Goal: Task Accomplishment & Management: Use online tool/utility

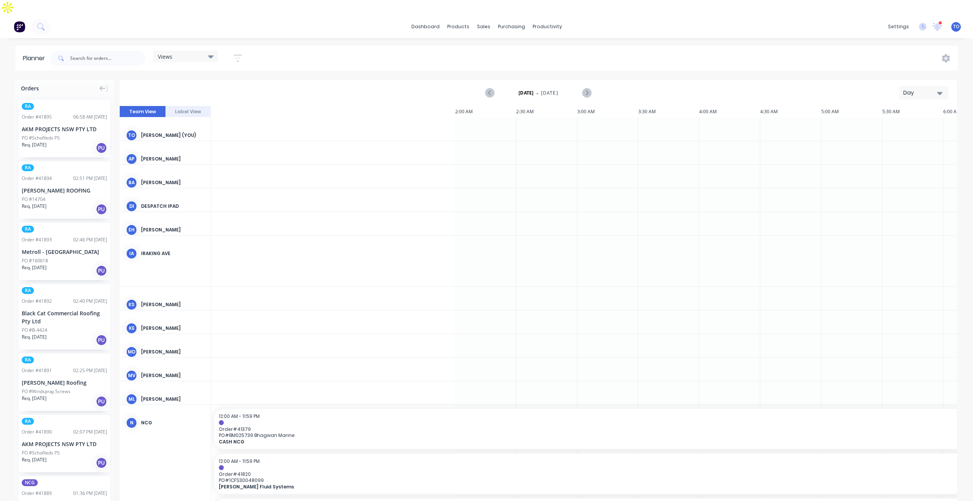
scroll to position [0, 732]
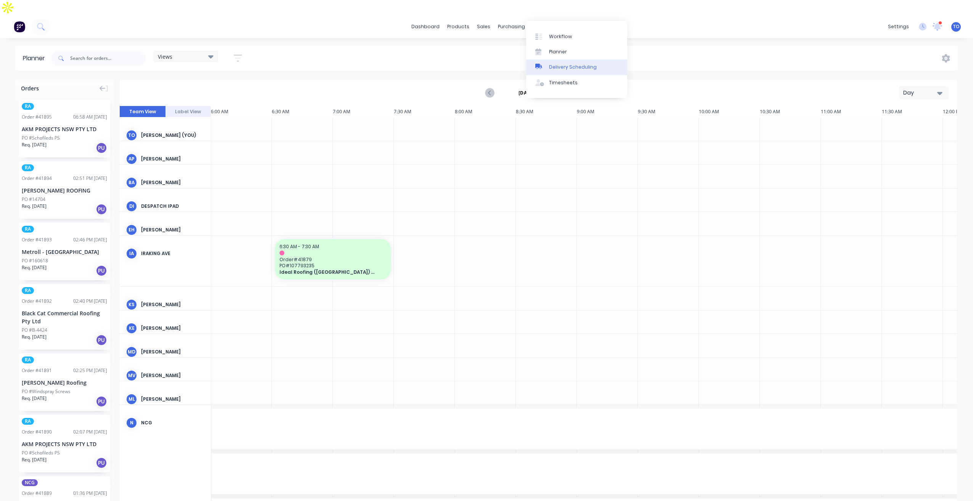
click at [549, 74] on link "Delivery Scheduling" at bounding box center [576, 66] width 101 height 15
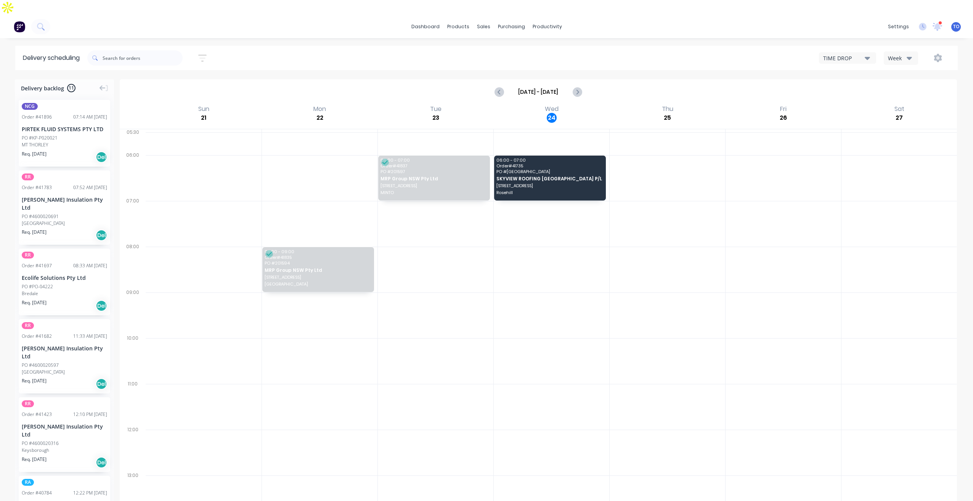
click at [904, 54] on div "Week" at bounding box center [899, 58] width 22 height 8
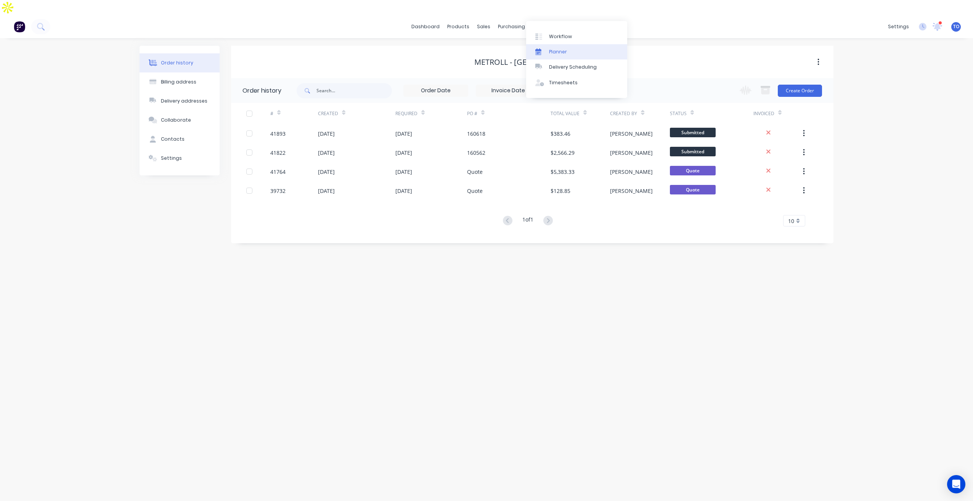
click at [567, 54] on link "Planner" at bounding box center [576, 51] width 101 height 15
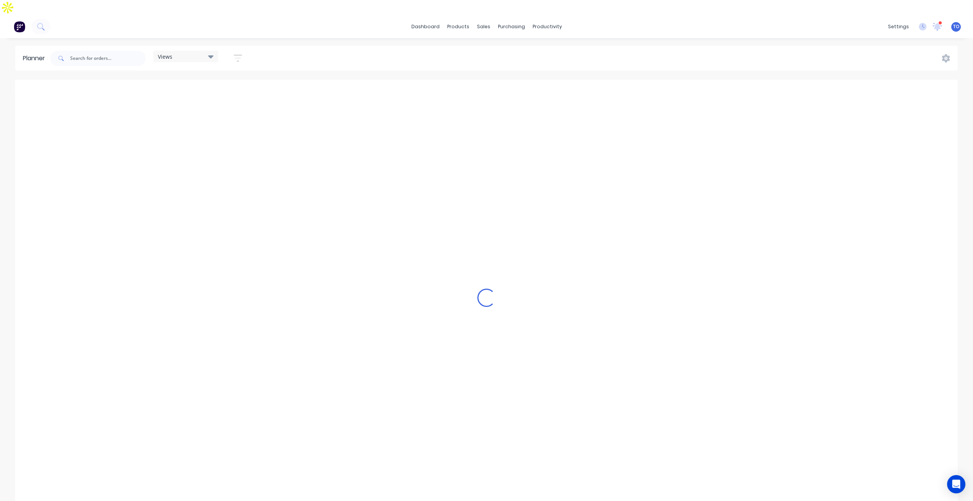
scroll to position [0, 854]
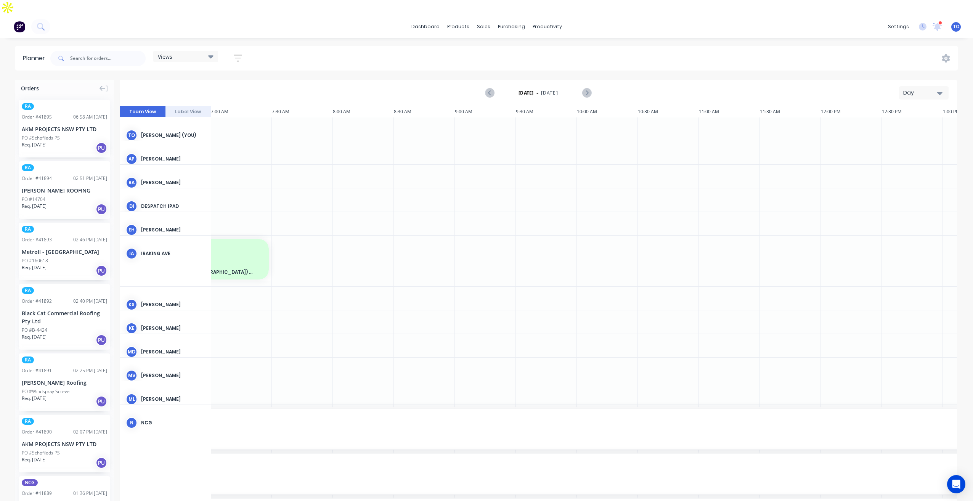
click at [911, 89] on div "Day" at bounding box center [920, 93] width 35 height 8
click at [897, 121] on div "Week" at bounding box center [909, 128] width 75 height 15
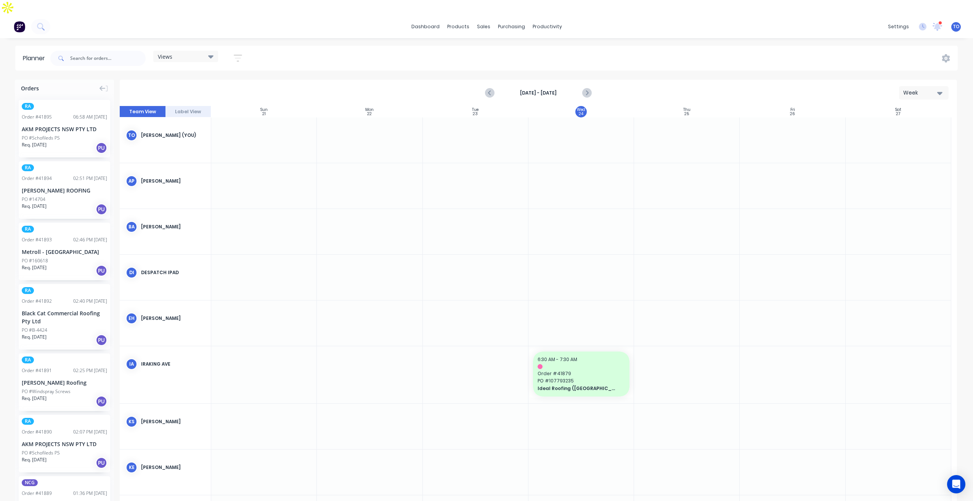
click at [237, 53] on icon "button" at bounding box center [238, 58] width 8 height 10
click at [210, 106] on div "Show/Hide orders" at bounding box center [197, 110] width 53 height 8
click at [207, 124] on div "All" at bounding box center [228, 128] width 76 height 8
click at [204, 155] on div "Unscheduled" at bounding box center [228, 159] width 76 height 8
click at [245, 84] on div "Show/Hide users Show/Hide orders All Scheduled Unscheduled Filter by status Fil…" at bounding box center [203, 143] width 95 height 148
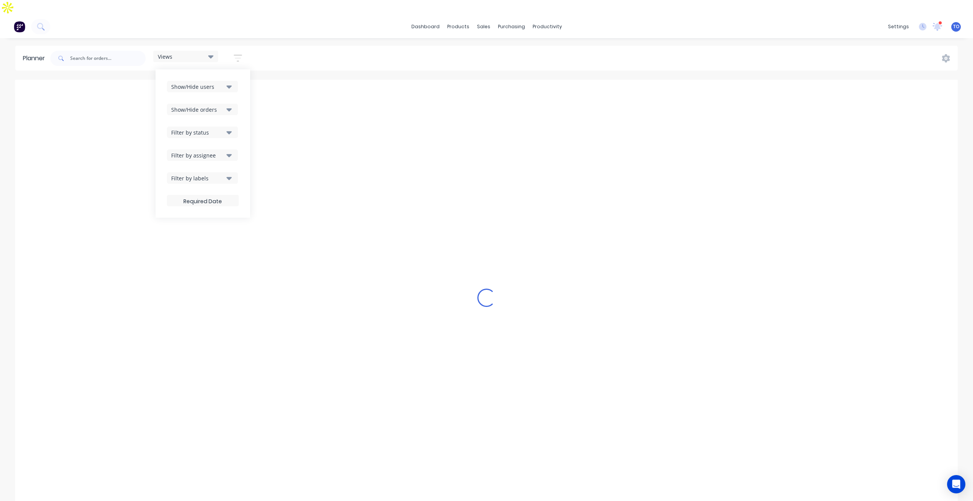
click at [223, 106] on div "Show/Hide orders" at bounding box center [197, 110] width 53 height 8
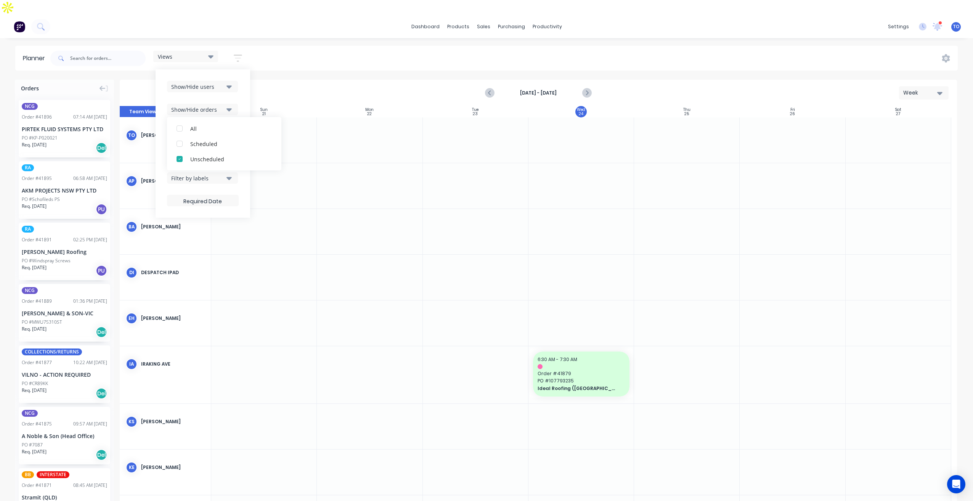
click at [243, 77] on div "Show/Hide users Show/Hide orders All Scheduled Unscheduled Filter by status Fil…" at bounding box center [203, 143] width 95 height 148
click at [224, 83] on div "Show/Hide users" at bounding box center [197, 87] width 53 height 8
click at [243, 70] on div "Show/Hide users All Tobias Oyeyinka (You) Angela Perez Byron Aird Despatch Ipad…" at bounding box center [203, 143] width 95 height 148
click at [211, 128] on div "Filter by status" at bounding box center [197, 132] width 53 height 8
click at [184, 167] on div "button" at bounding box center [179, 174] width 15 height 15
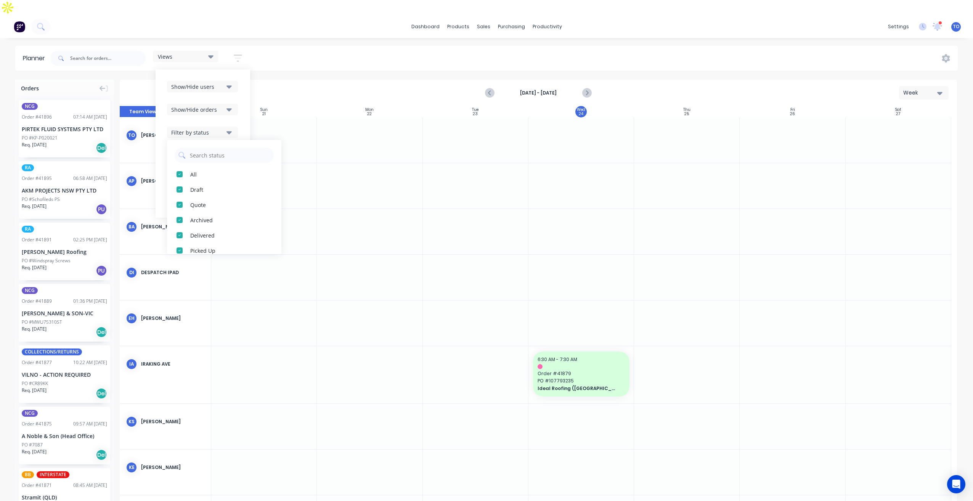
click at [244, 91] on div "Show/Hide users Show/Hide orders Filter by status All Draft Quote Archived Deli…" at bounding box center [203, 143] width 95 height 148
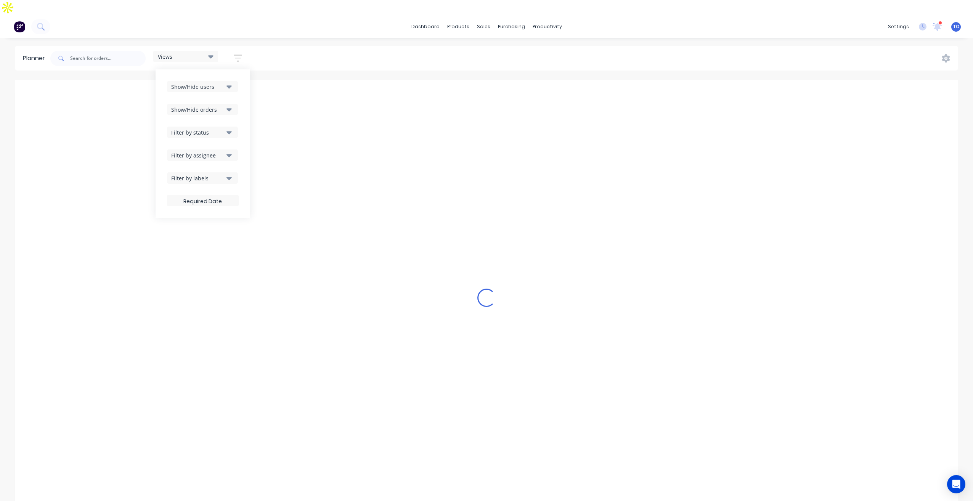
click at [215, 151] on div "Filter by assignee" at bounding box center [197, 155] width 53 height 8
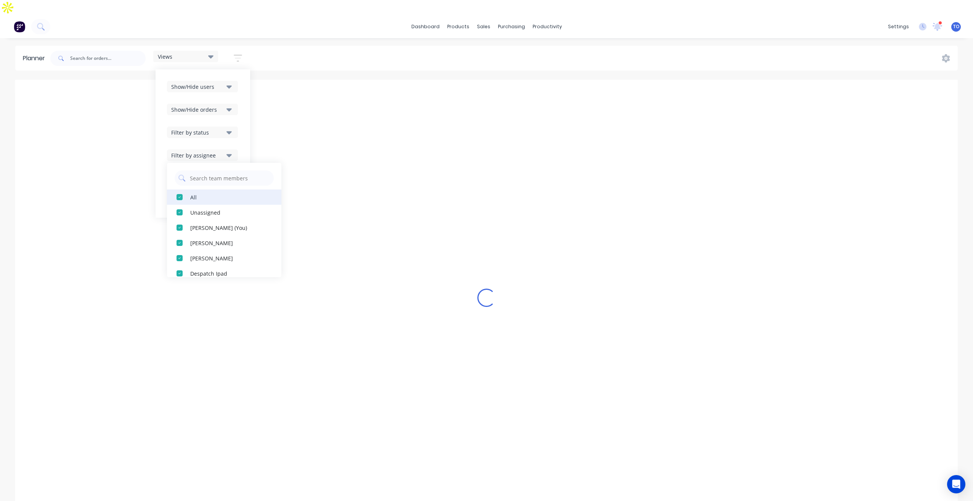
click at [186, 189] on div "button" at bounding box center [179, 196] width 15 height 15
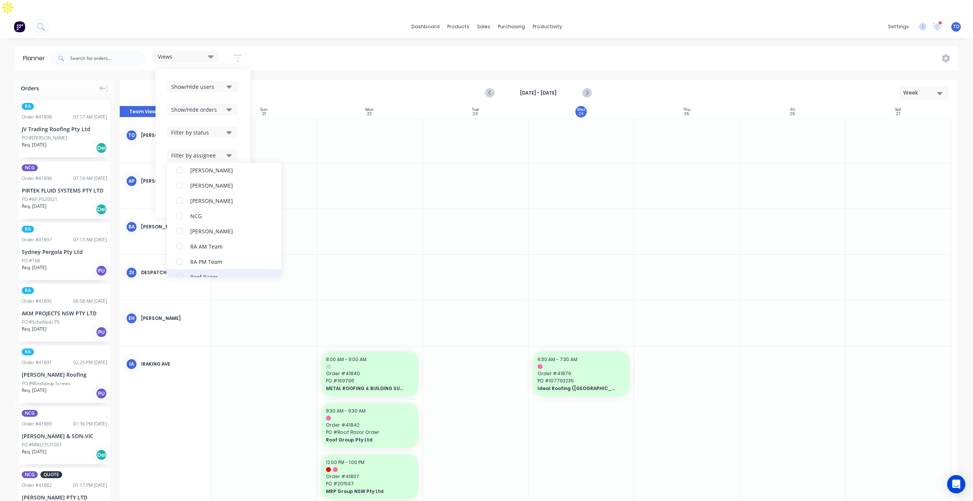
scroll to position [191, 0]
click at [185, 243] on div "button" at bounding box center [179, 250] width 15 height 15
click at [242, 80] on div "Show/Hide users Show/Hide orders Filter by status Filter by assignee All Unassi…" at bounding box center [203, 143] width 95 height 148
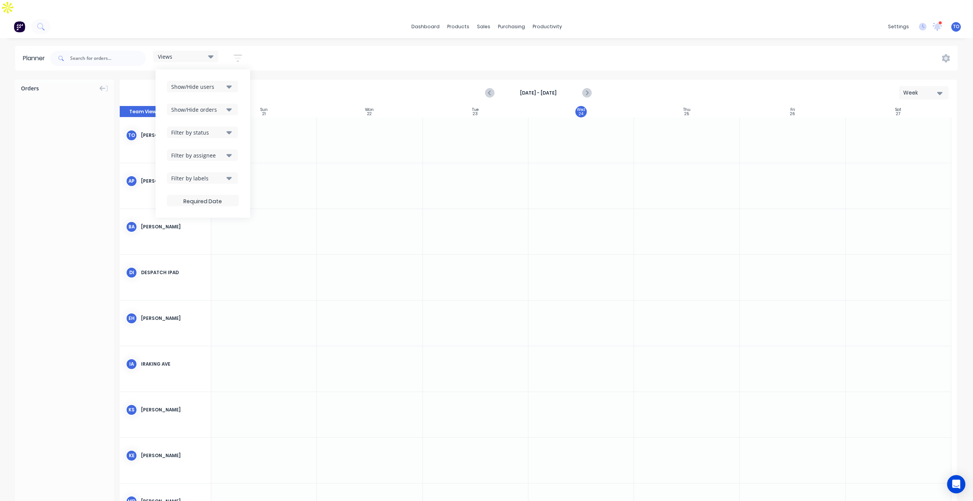
click at [225, 172] on button "Filter by labels" at bounding box center [202, 177] width 71 height 11
click at [230, 82] on icon "button" at bounding box center [228, 86] width 5 height 8
click at [197, 121] on button "All" at bounding box center [224, 128] width 114 height 15
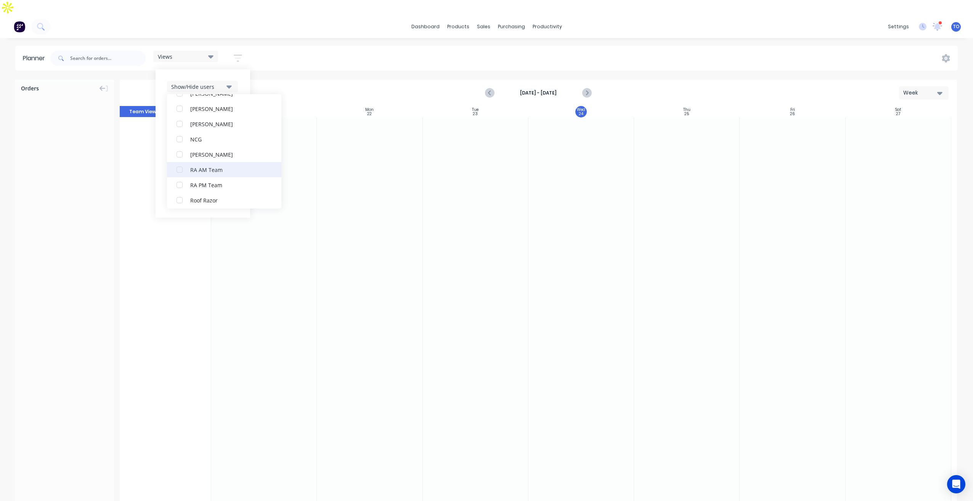
scroll to position [191, 0]
click at [199, 159] on button "RA PM Team" at bounding box center [224, 166] width 114 height 15
click at [242, 69] on div "Show/Hide users All RA PM Team Tobias Oyeyinka (You) Angela Perez Byron Aird De…" at bounding box center [203, 143] width 95 height 148
click at [227, 104] on button "Show/Hide orders" at bounding box center [202, 109] width 71 height 11
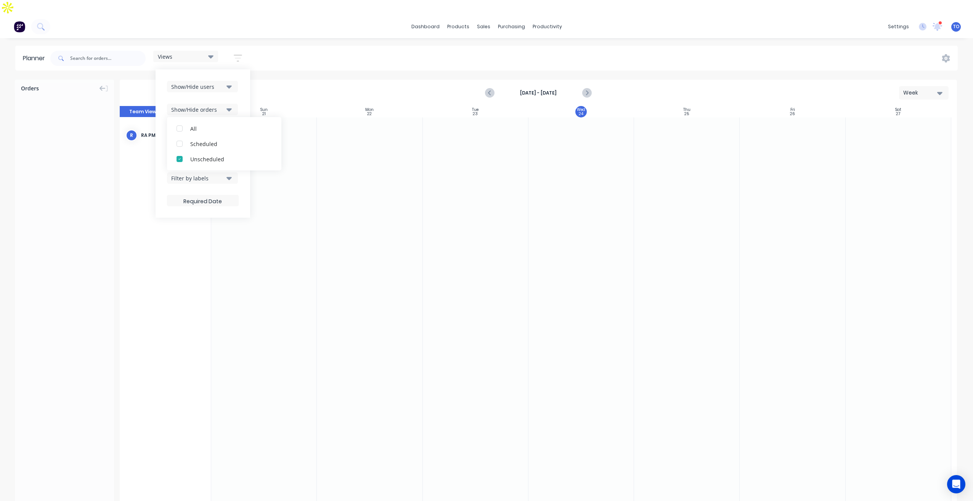
drag, startPoint x: 243, startPoint y: 79, endPoint x: 242, endPoint y: 101, distance: 22.2
click at [243, 79] on div "Show/Hide users Show/Hide orders All Scheduled Unscheduled Filter by status Fil…" at bounding box center [203, 143] width 95 height 148
click at [232, 128] on icon "button" at bounding box center [228, 132] width 5 height 8
click at [240, 99] on div "Show/Hide users Show/Hide orders Filter by status All Draft Quote Archived Deli…" at bounding box center [203, 143] width 95 height 148
click at [223, 149] on button "Filter by assignee" at bounding box center [202, 154] width 71 height 11
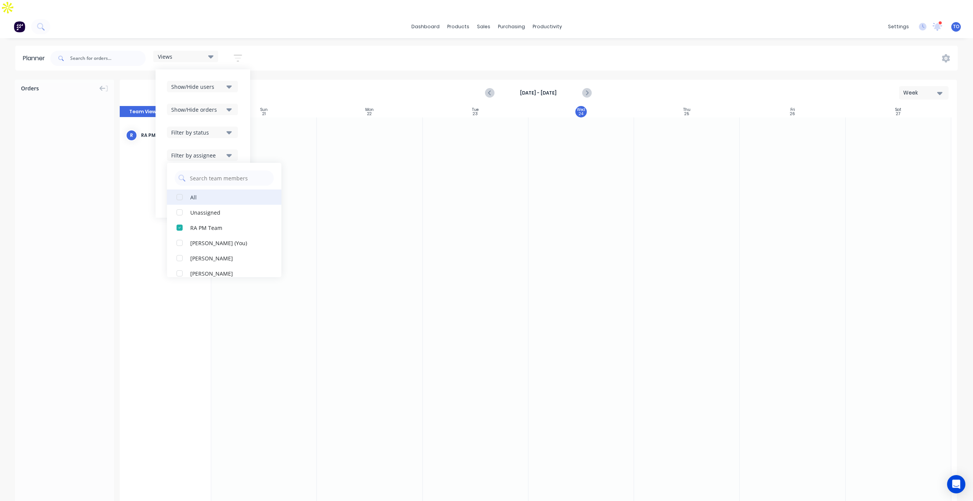
click at [191, 193] on div "All" at bounding box center [228, 197] width 76 height 8
click at [237, 127] on button "Filter by status" at bounding box center [202, 132] width 71 height 11
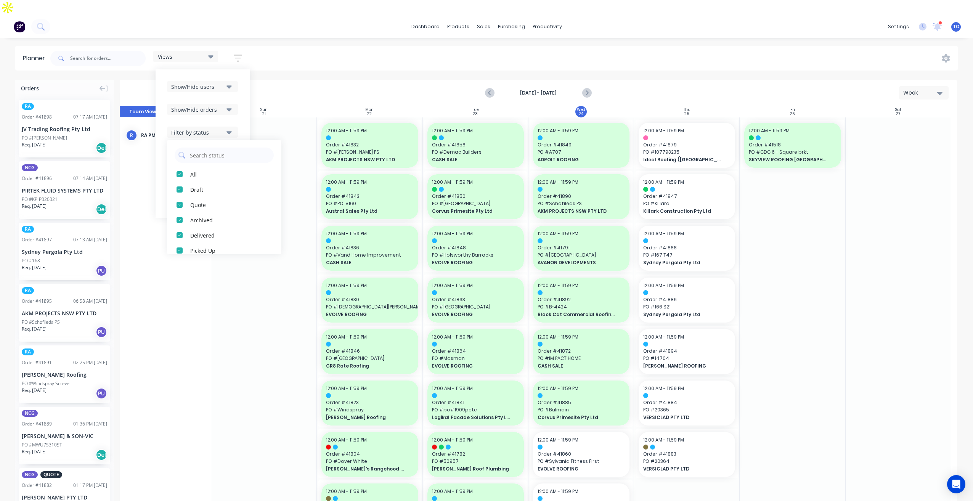
click at [230, 105] on icon "button" at bounding box center [228, 109] width 5 height 8
click at [239, 81] on div "Show/Hide users" at bounding box center [203, 86] width 72 height 11
click at [228, 149] on button "Filter by assignee" at bounding box center [202, 154] width 71 height 11
click at [227, 127] on button "Filter by status" at bounding box center [202, 132] width 71 height 11
click at [229, 105] on icon "button" at bounding box center [228, 109] width 5 height 8
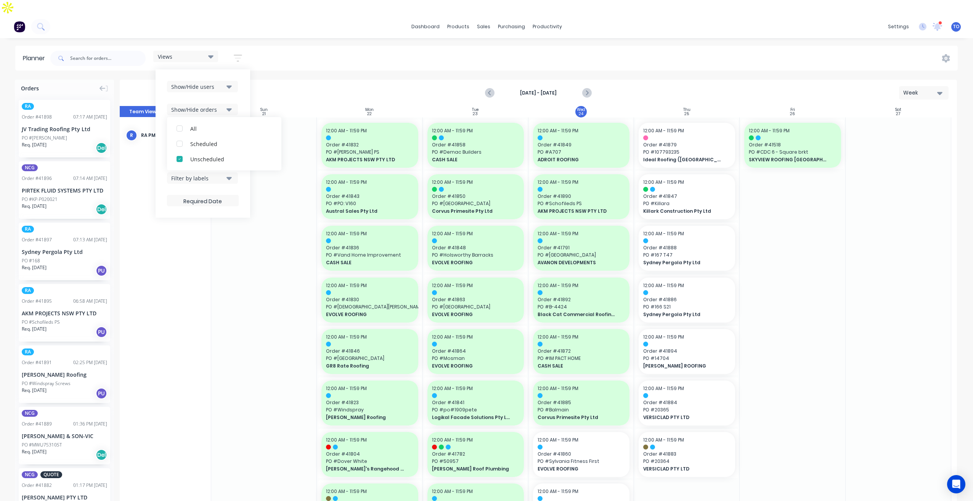
click at [234, 81] on button "Show/Hide users" at bounding box center [202, 86] width 71 height 11
click at [285, 21] on div "dashboard products sales purchasing productivity dashboard products Product Cat…" at bounding box center [486, 26] width 973 height 23
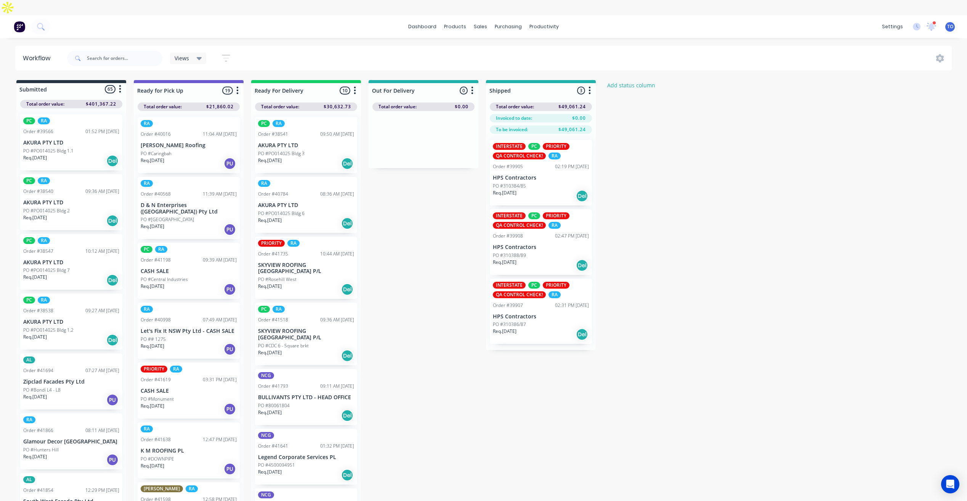
click at [118, 85] on button "button" at bounding box center [120, 89] width 9 height 9
click at [59, 125] on button "Sort By" at bounding box center [86, 131] width 76 height 13
click at [156, 179] on recent "Most recent" at bounding box center [165, 185] width 76 height 13
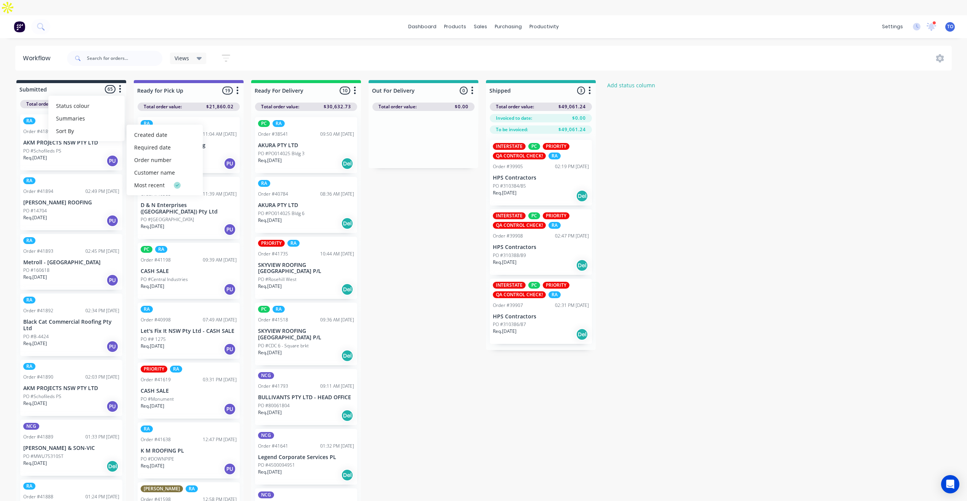
click at [164, 54] on div "Views Save new view None (Default) edit AL edit ALL edit BB & TH edit NCG edit …" at bounding box center [152, 58] width 173 height 23
click at [119, 84] on icon "button" at bounding box center [120, 89] width 2 height 10
click at [226, 58] on icon "button" at bounding box center [226, 58] width 6 height 1
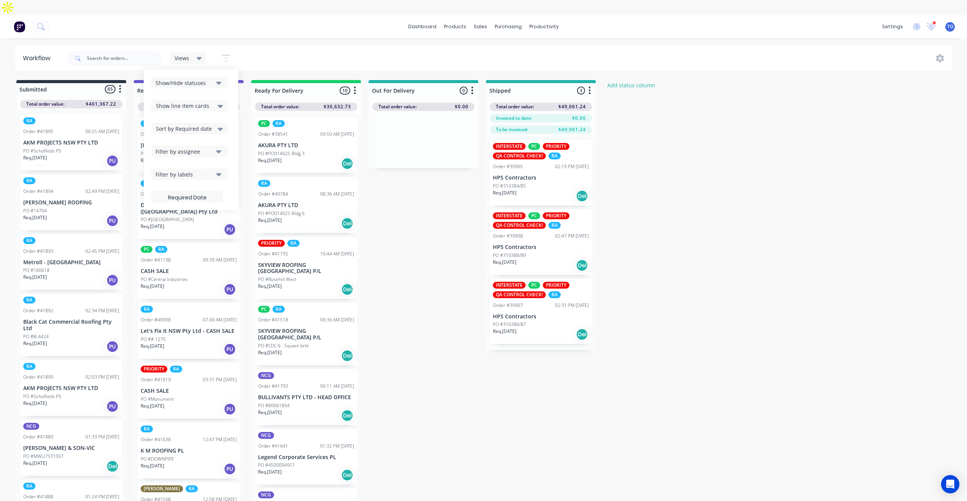
click at [198, 57] on icon at bounding box center [199, 58] width 5 height 3
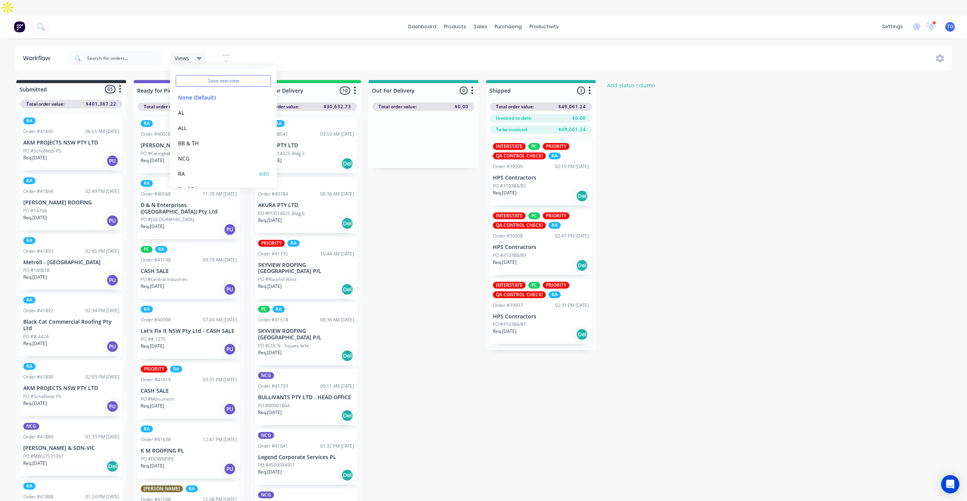
scroll to position [32, 0]
click at [194, 155] on button "RA" at bounding box center [216, 159] width 81 height 9
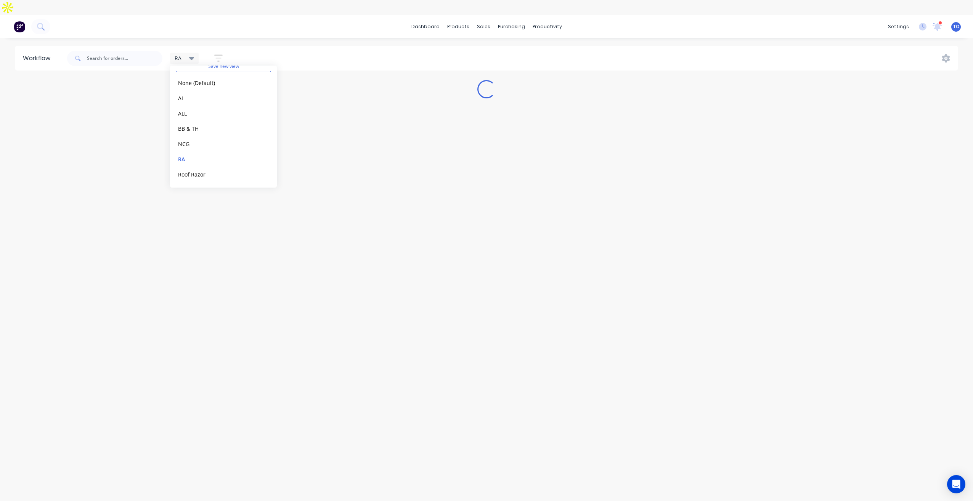
click at [284, 16] on div "dashboard products sales purchasing productivity dashboard products Product Cat…" at bounding box center [486, 26] width 973 height 23
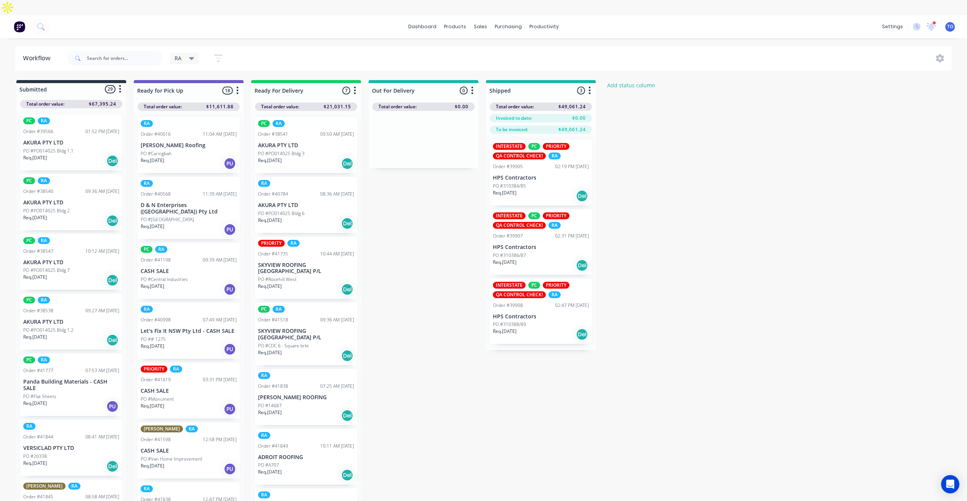
click at [122, 85] on button "button" at bounding box center [120, 89] width 9 height 9
click at [75, 125] on button "Sort By" at bounding box center [86, 131] width 76 height 13
click at [149, 179] on recent "Most recent" at bounding box center [165, 185] width 76 height 13
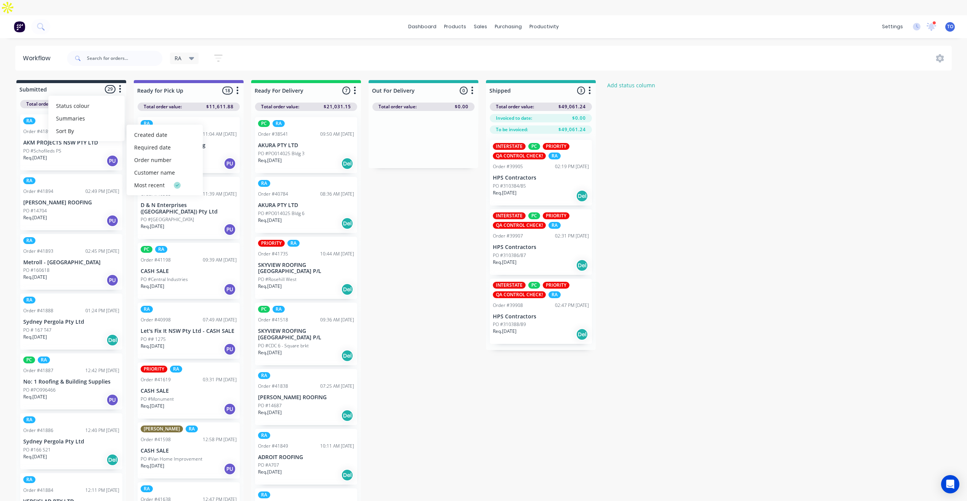
click at [183, 30] on div "dashboard products sales purchasing productivity dashboard products Product Cat…" at bounding box center [483, 242] width 967 height 455
click at [120, 85] on icon "button" at bounding box center [120, 89] width 2 height 8
click at [196, 53] on div "RA" at bounding box center [184, 58] width 29 height 11
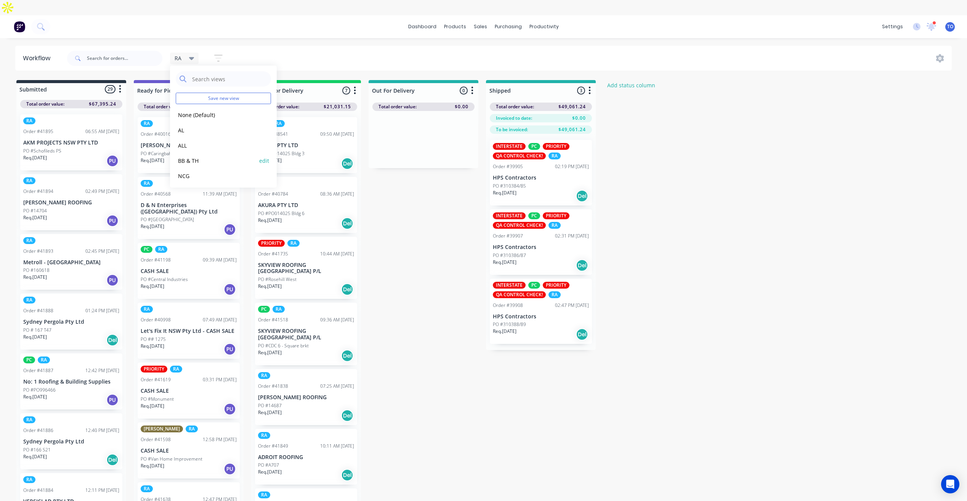
scroll to position [32, 0]
click at [196, 140] on button "NCG" at bounding box center [216, 144] width 81 height 9
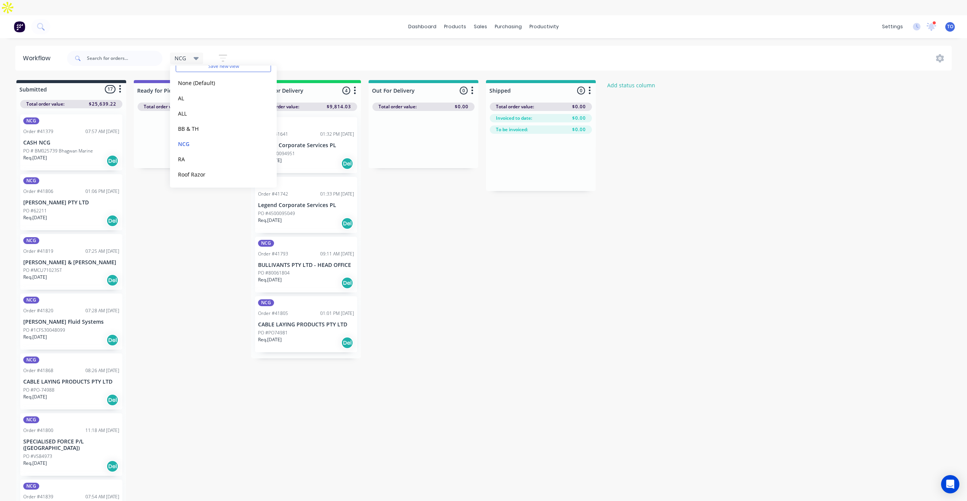
click at [225, 15] on div "dashboard products sales purchasing productivity dashboard products Product Cat…" at bounding box center [483, 26] width 967 height 23
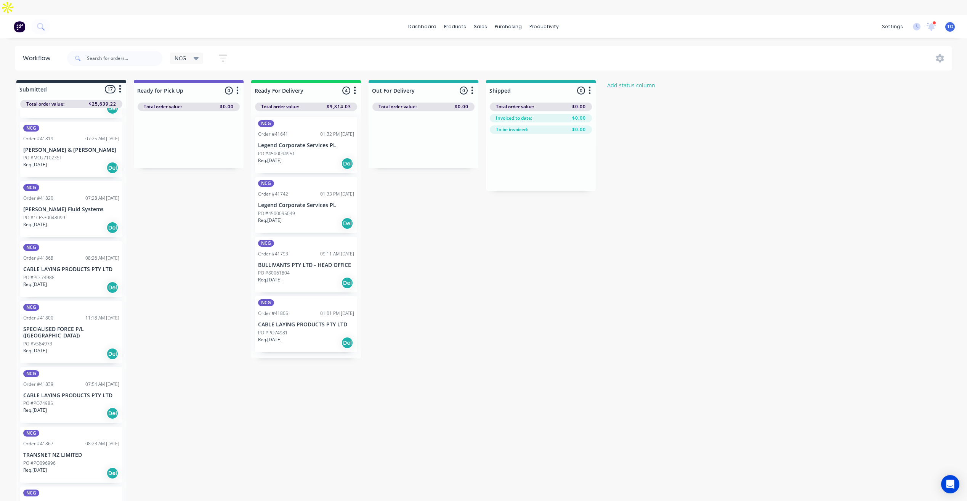
scroll to position [5, 0]
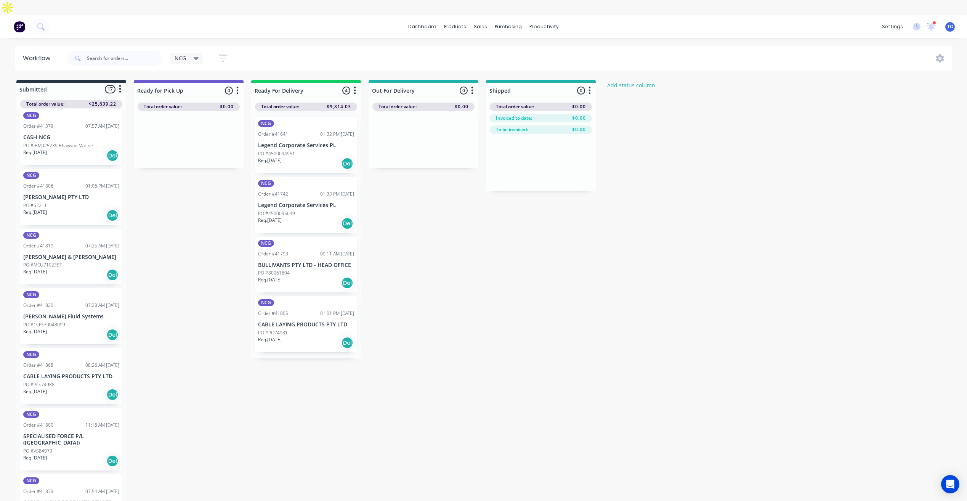
click at [118, 85] on button "button" at bounding box center [120, 89] width 9 height 9
click at [68, 125] on button "Sort By" at bounding box center [86, 131] width 76 height 13
click at [144, 176] on button "Created date Required date Order number Customer name Most recent" at bounding box center [165, 160] width 76 height 71
click at [143, 179] on recent "Most recent" at bounding box center [165, 185] width 76 height 13
drag, startPoint x: 303, startPoint y: 33, endPoint x: 287, endPoint y: 32, distance: 16.4
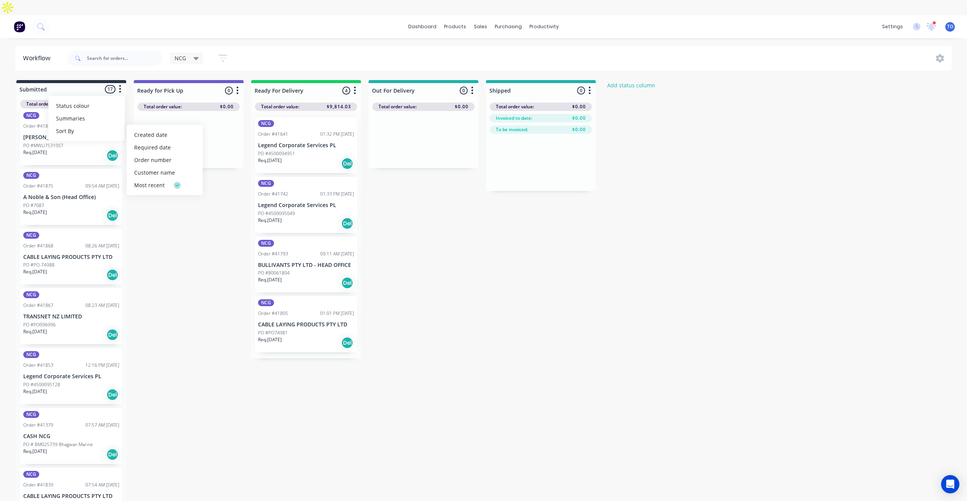
click at [303, 47] on div "NCG Save new view None (Default) edit AL edit ALL edit BB & TH edit NCG edit RA…" at bounding box center [509, 58] width 887 height 23
click at [184, 54] on span "NCG" at bounding box center [180, 58] width 11 height 8
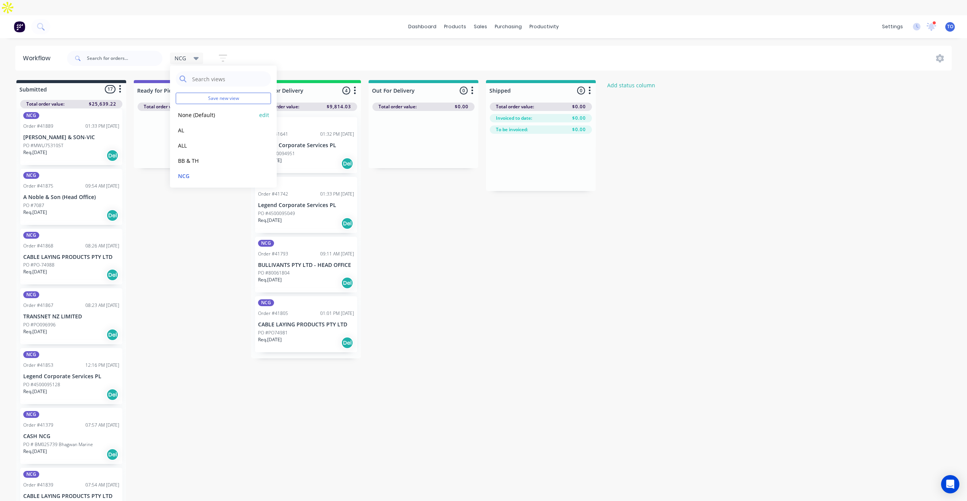
click at [197, 111] on button "None (Default)" at bounding box center [216, 115] width 81 height 9
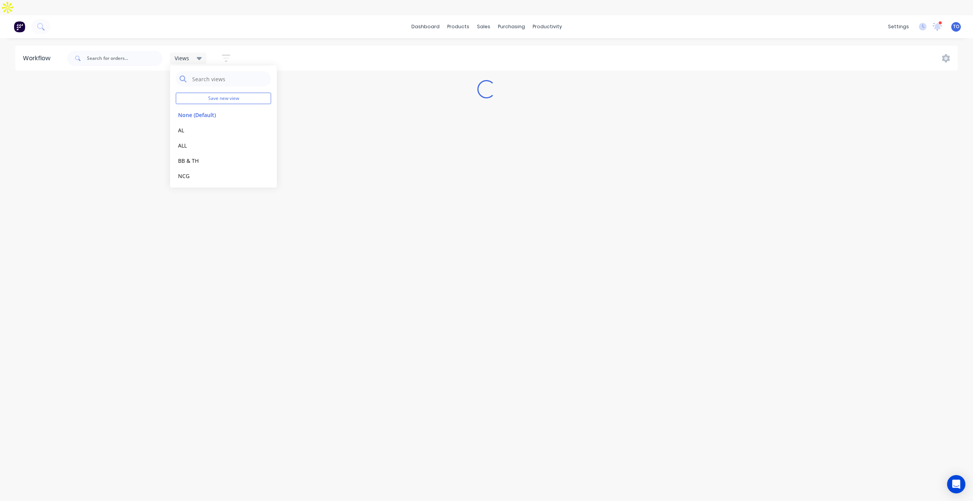
click at [304, 18] on div "dashboard products sales purchasing productivity dashboard products Product Cat…" at bounding box center [486, 26] width 973 height 23
